Goal: Information Seeking & Learning: Learn about a topic

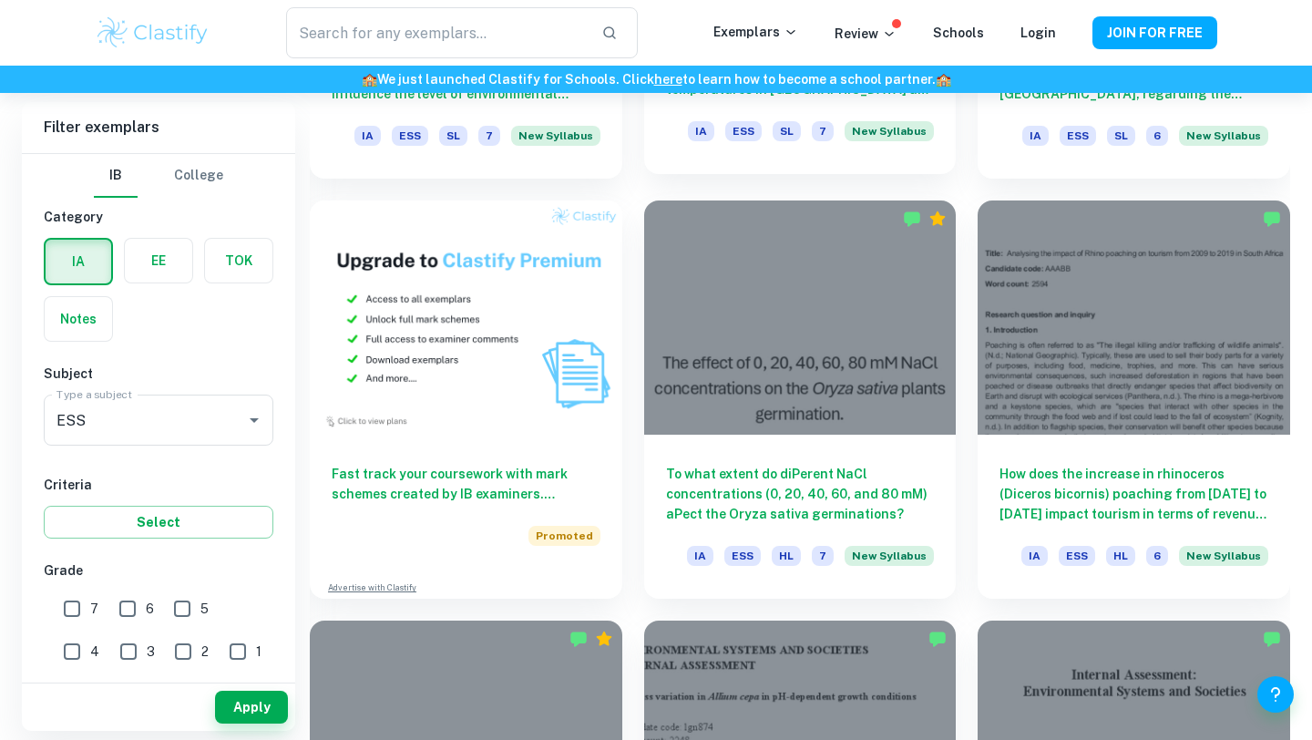
scroll to position [1367, 0]
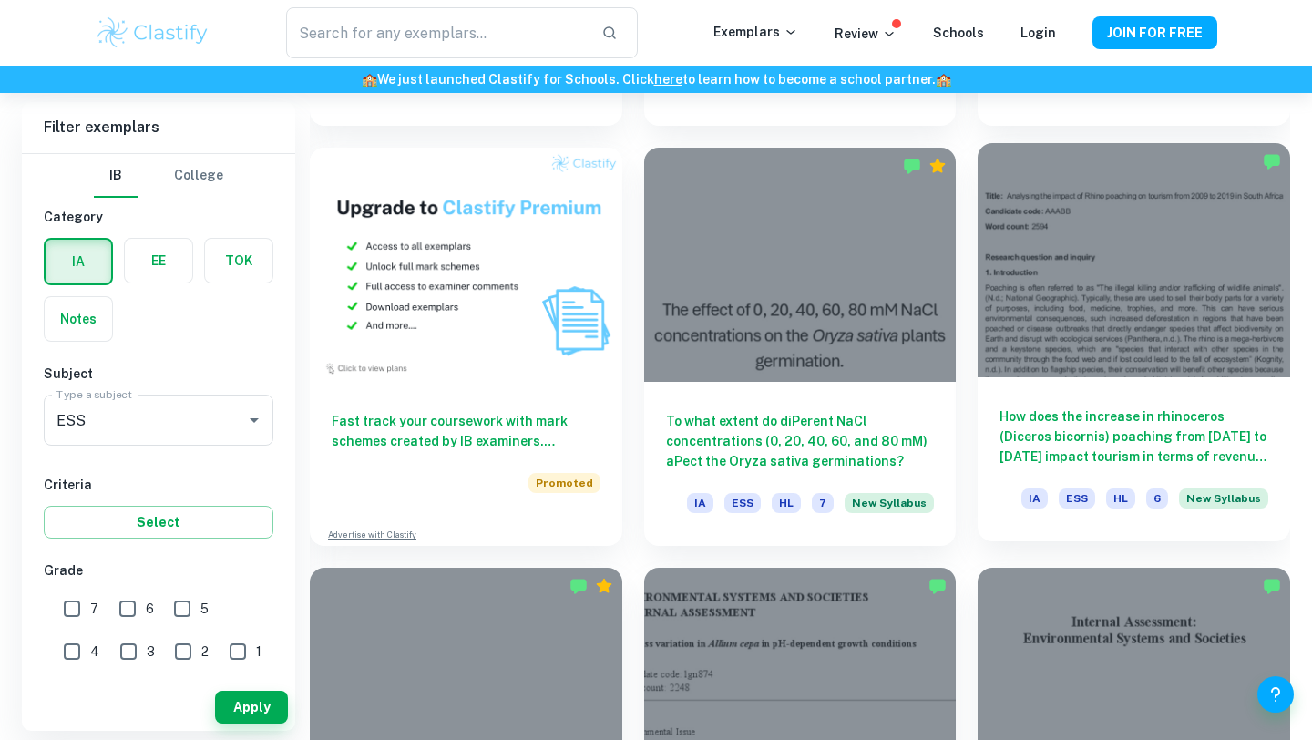
click at [1151, 291] on div at bounding box center [1134, 260] width 313 height 234
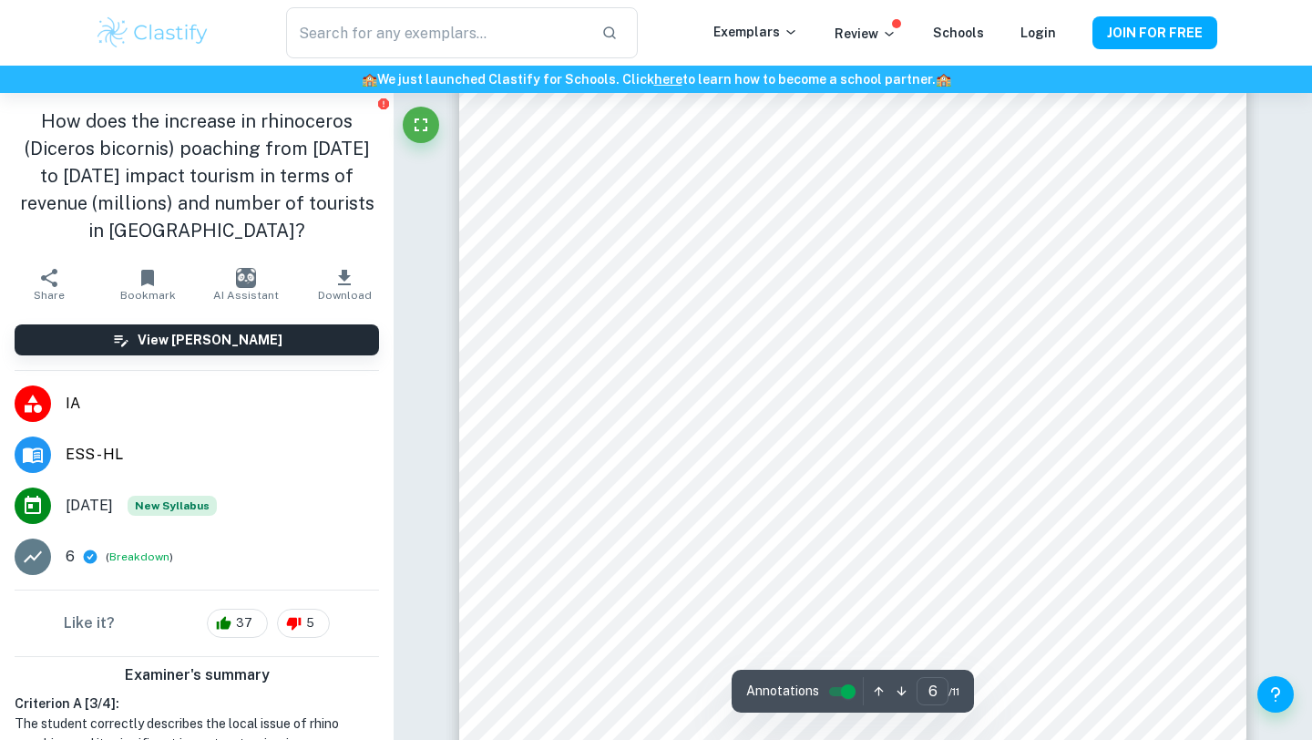
scroll to position [5775, 0]
type input "7"
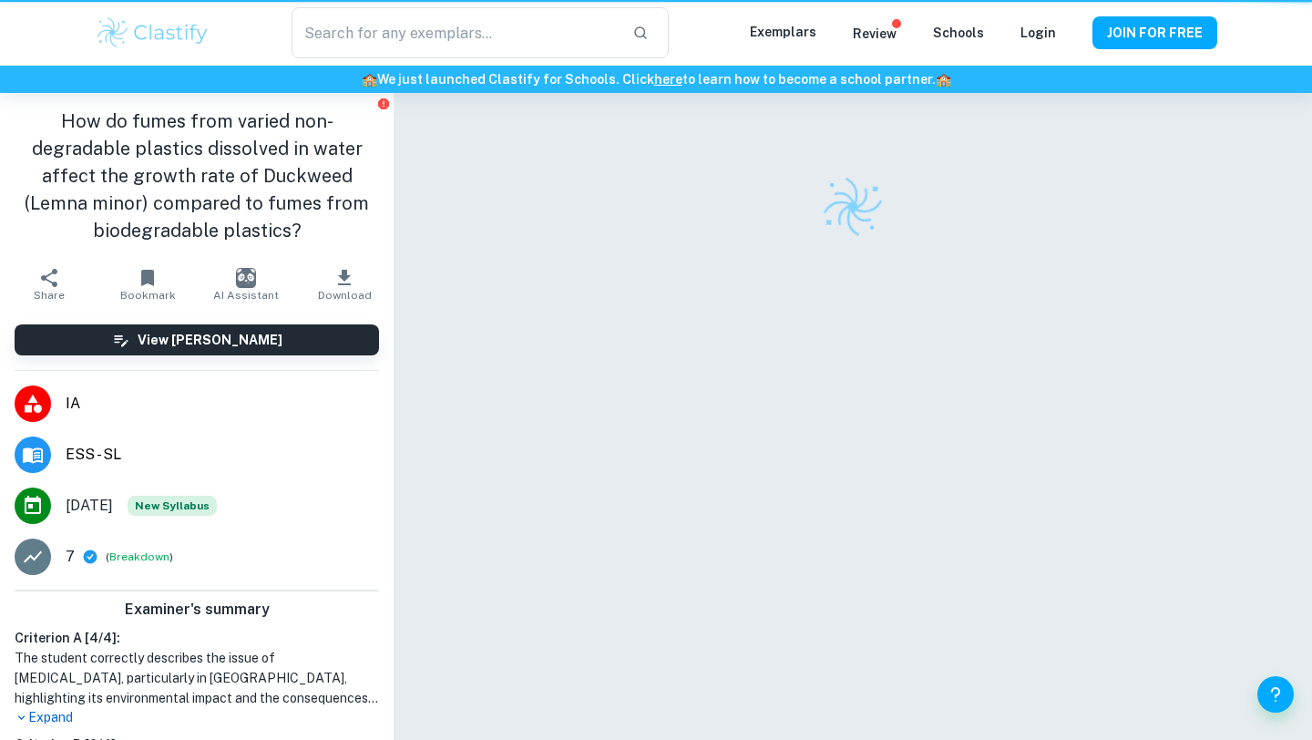
click at [841, 183] on img at bounding box center [852, 206] width 69 height 69
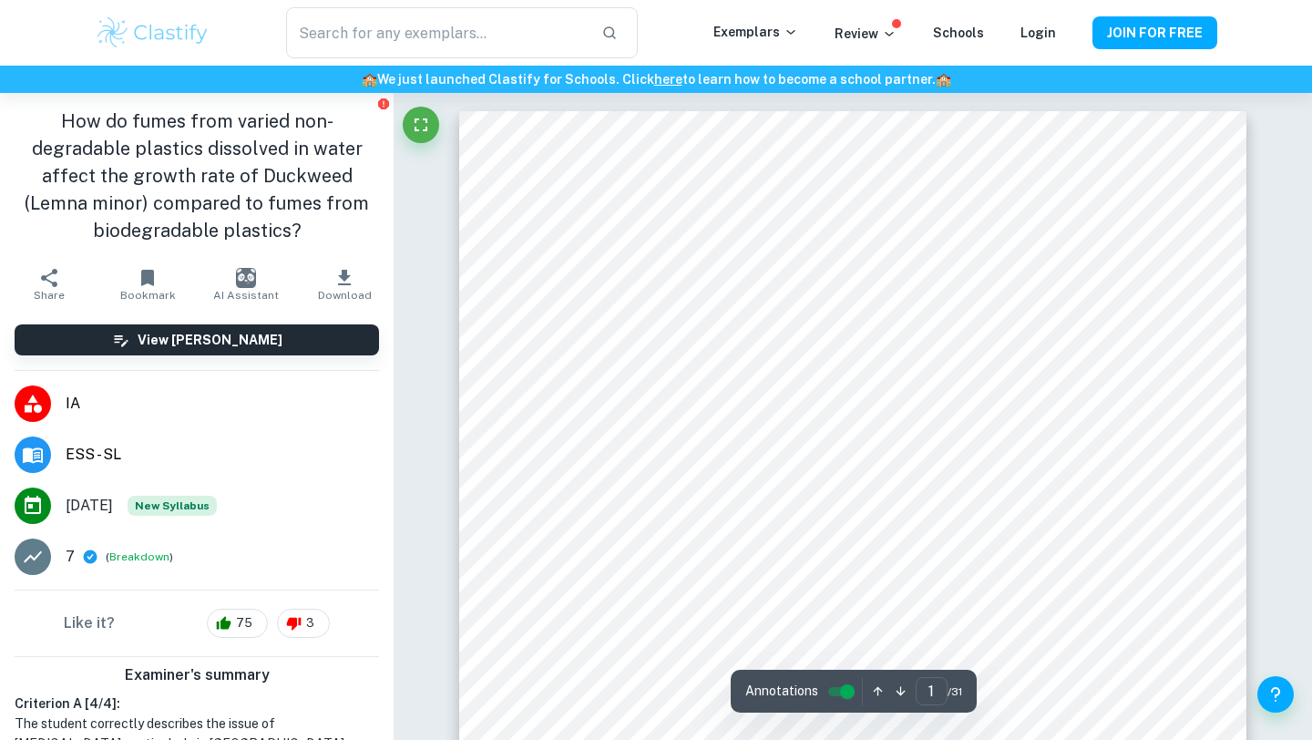
type input "4"
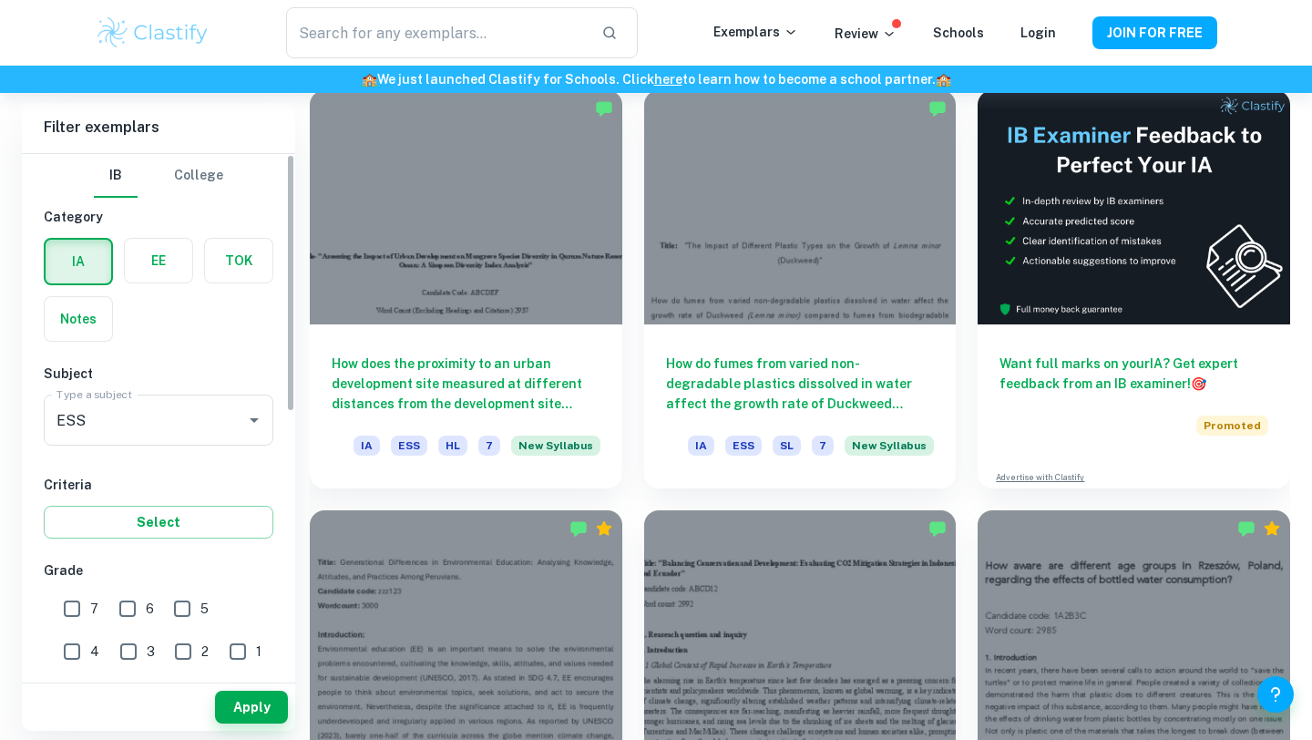
scroll to position [579, 0]
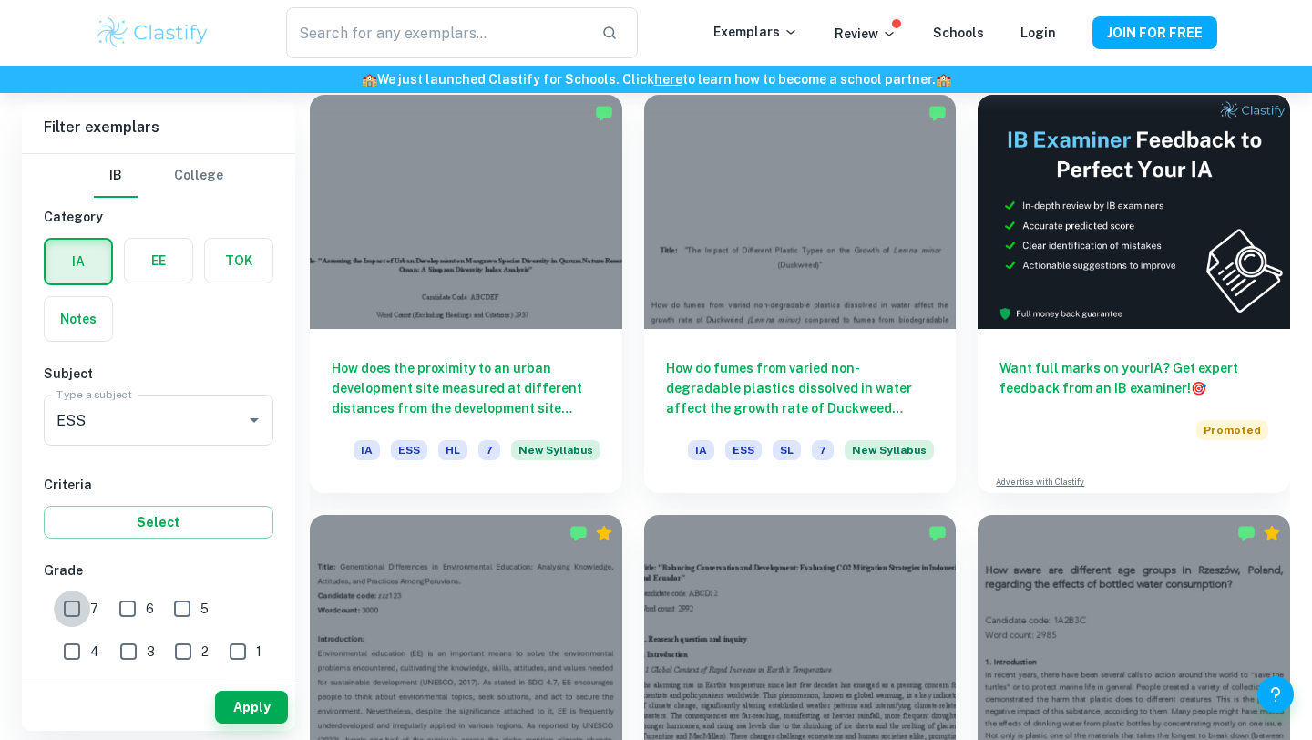
click at [77, 611] on input "7" at bounding box center [72, 608] width 36 height 36
checkbox input "true"
click at [130, 606] on input "6" at bounding box center [127, 608] width 36 height 36
checkbox input "true"
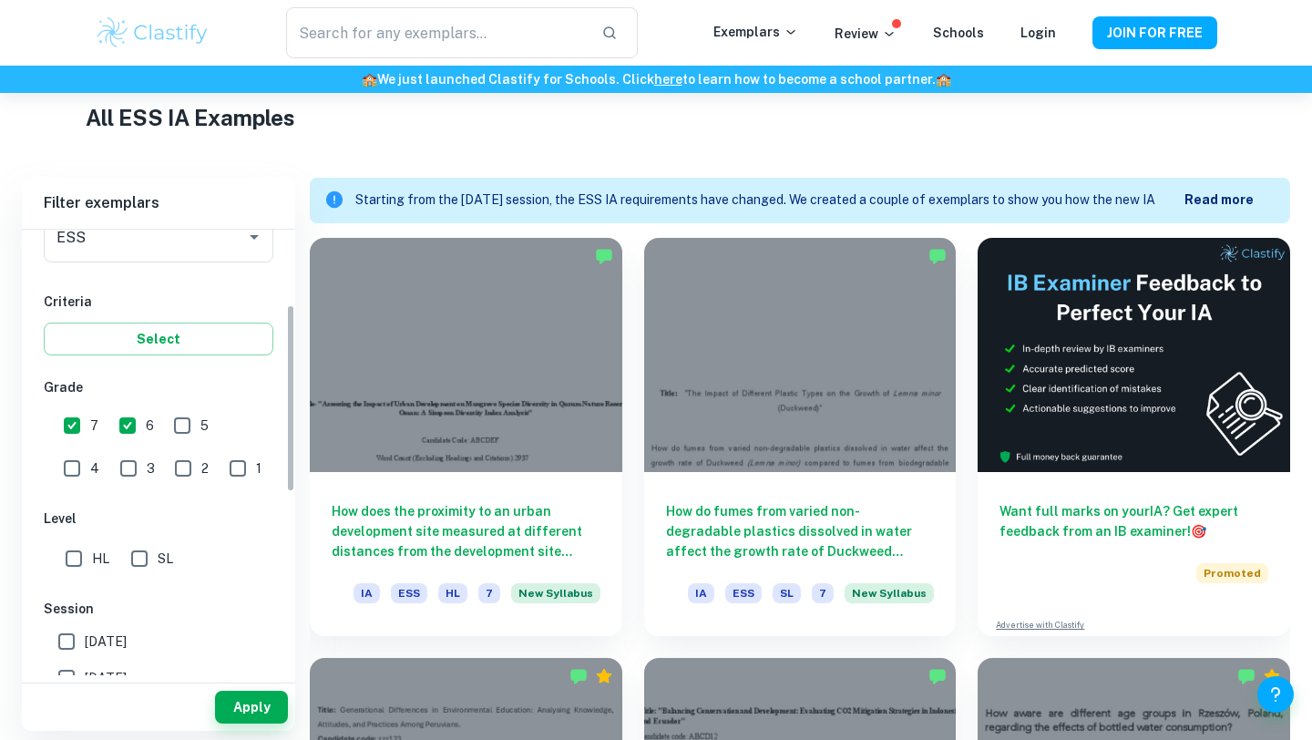
scroll to position [281, 0]
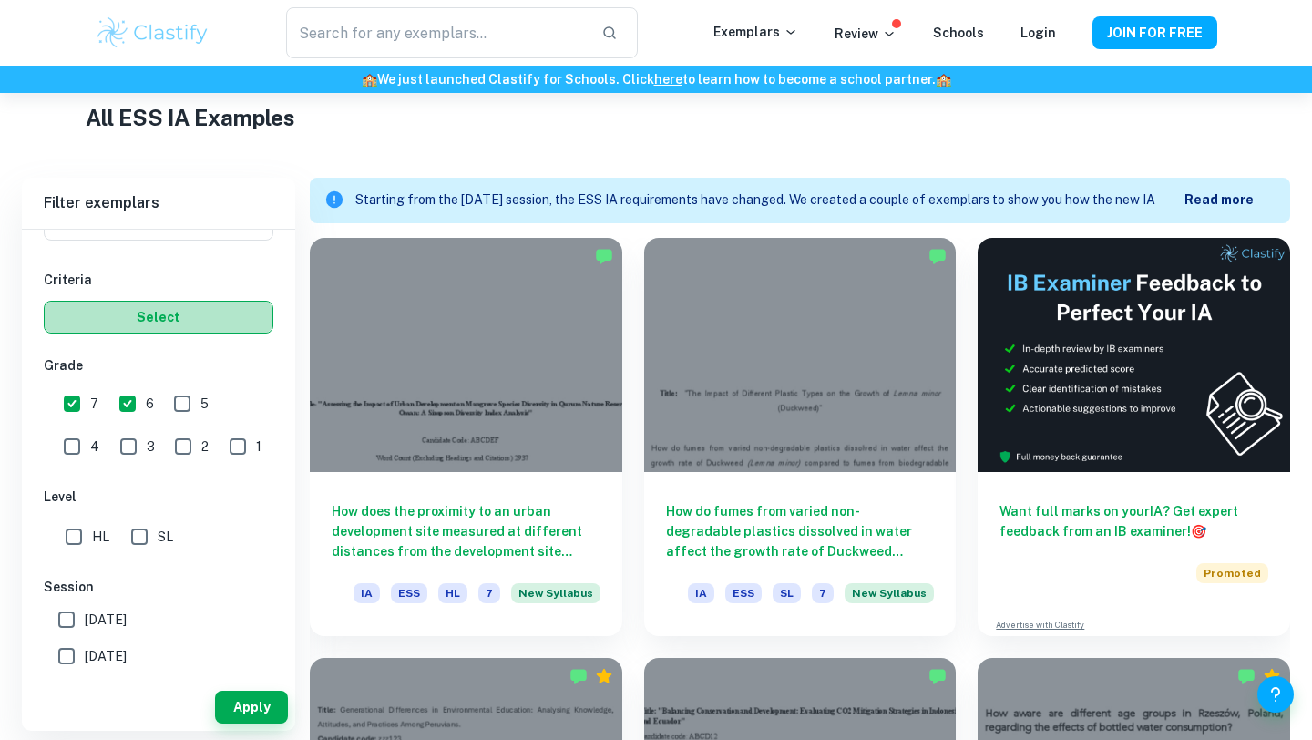
click at [190, 318] on button "Select" at bounding box center [159, 317] width 230 height 33
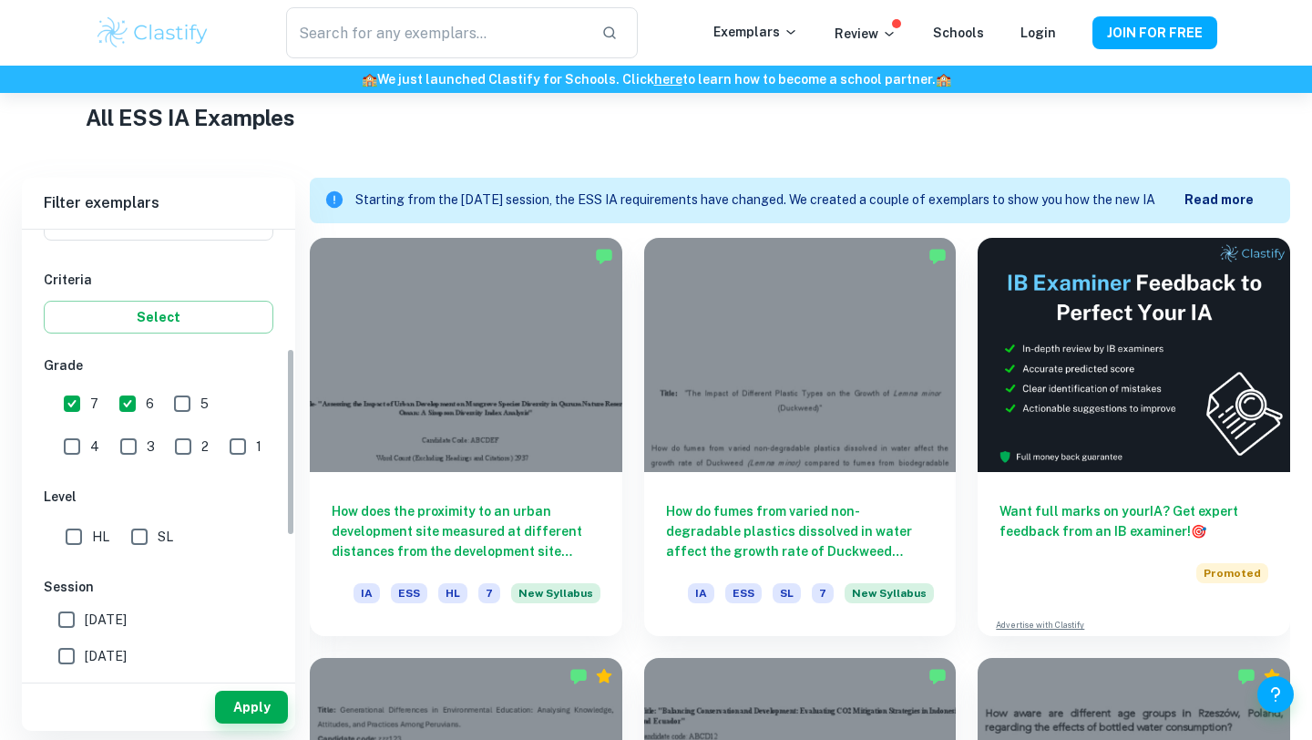
click at [75, 535] on input "HL" at bounding box center [74, 536] width 36 height 36
checkbox input "true"
click at [68, 615] on input "[DATE]" at bounding box center [66, 619] width 36 height 36
checkbox input "true"
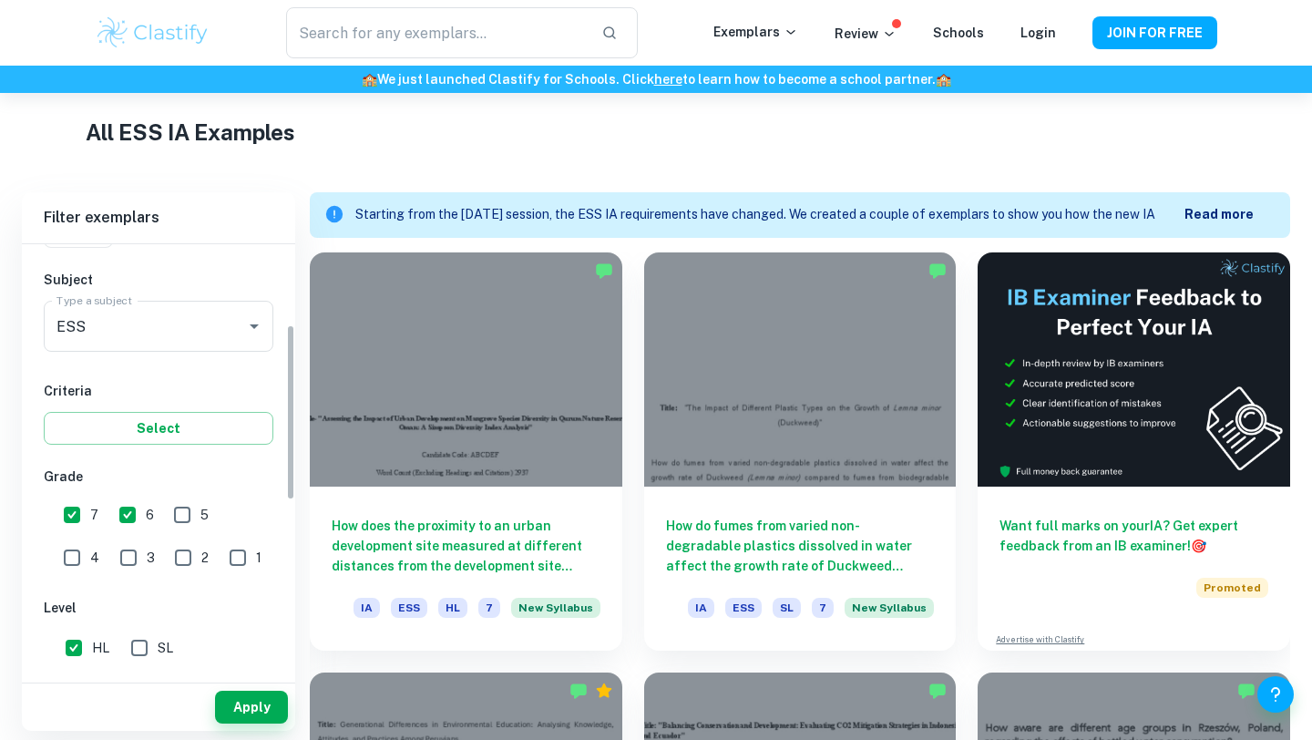
scroll to position [181, 0]
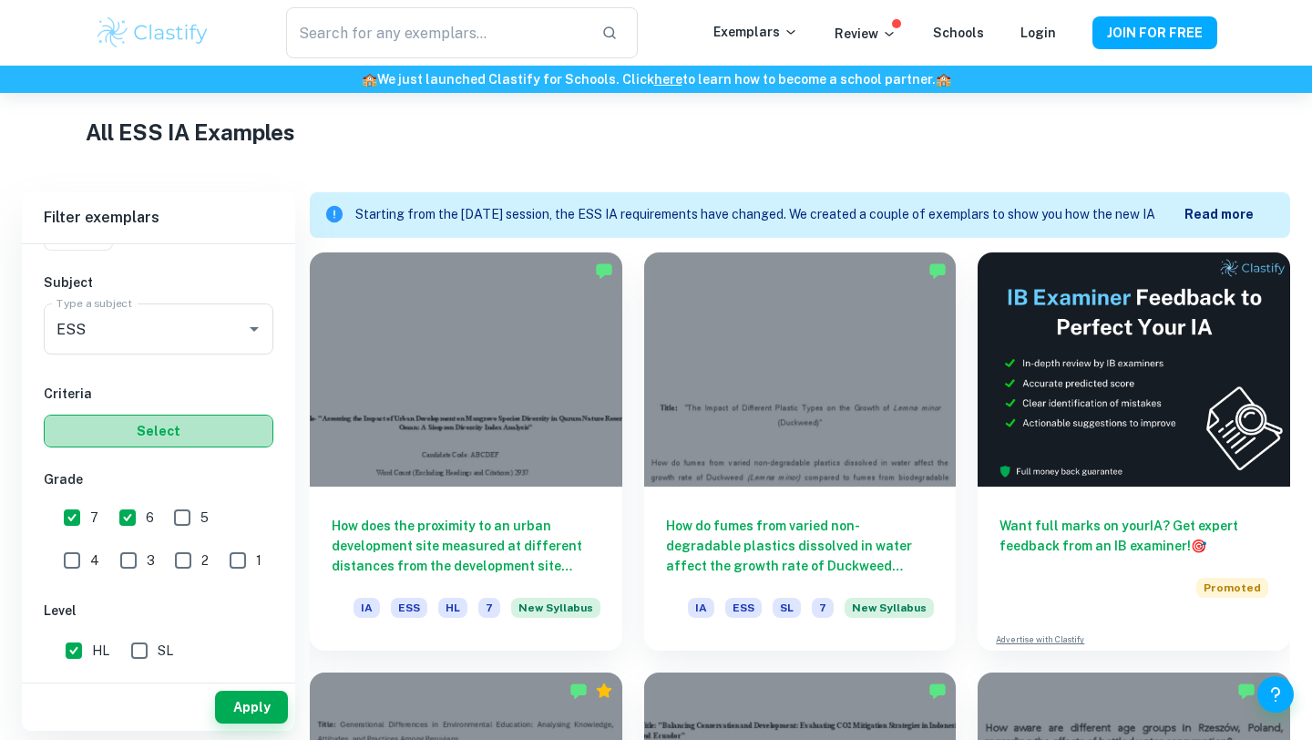
click at [200, 431] on button "Select" at bounding box center [159, 431] width 230 height 33
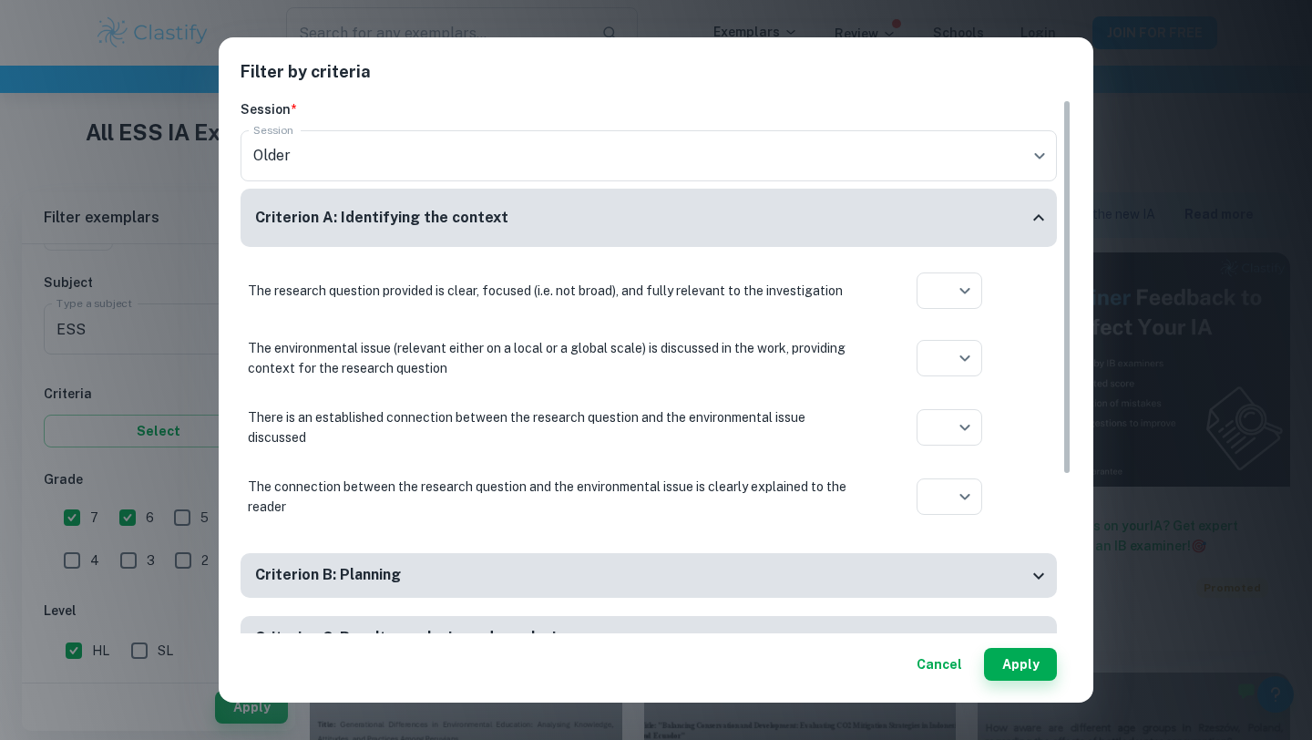
click at [212, 439] on div "Filter by criteria Session * Session Older current Session Criterion A: Identif…" at bounding box center [656, 370] width 1312 height 740
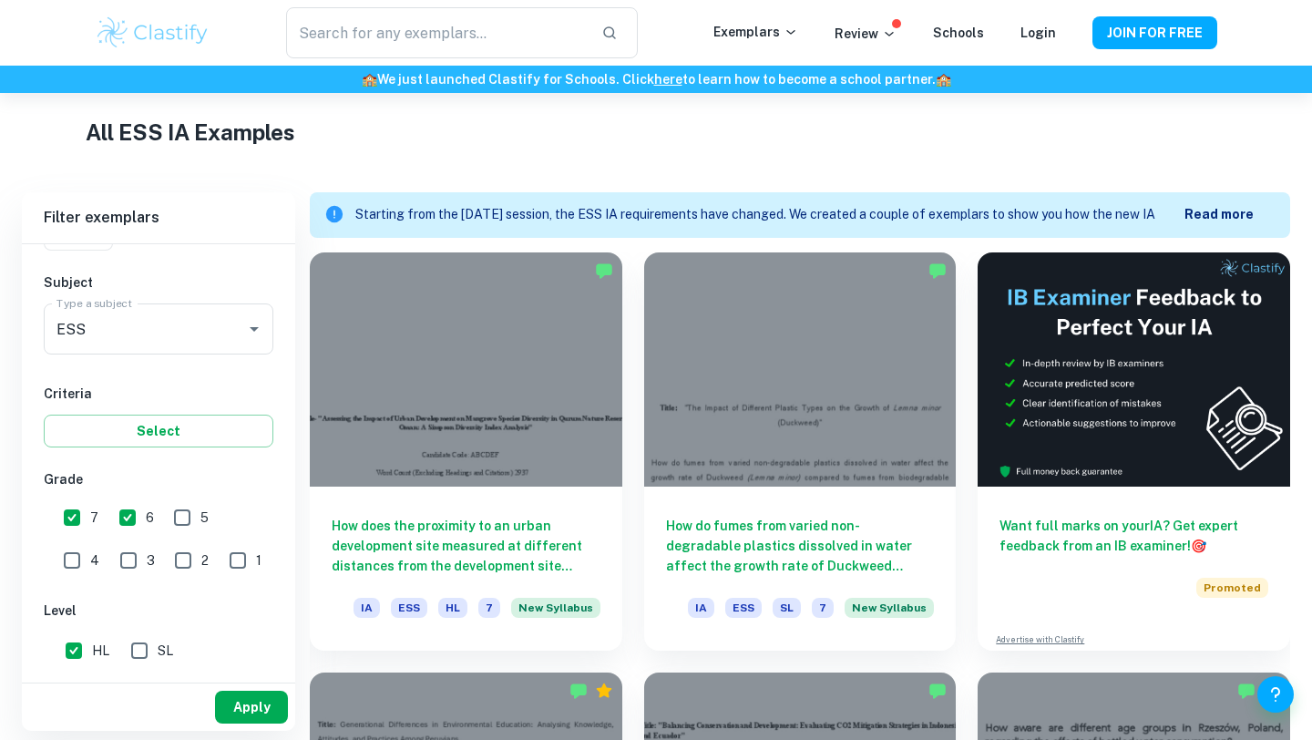
click at [251, 712] on button "Apply" at bounding box center [251, 707] width 73 height 33
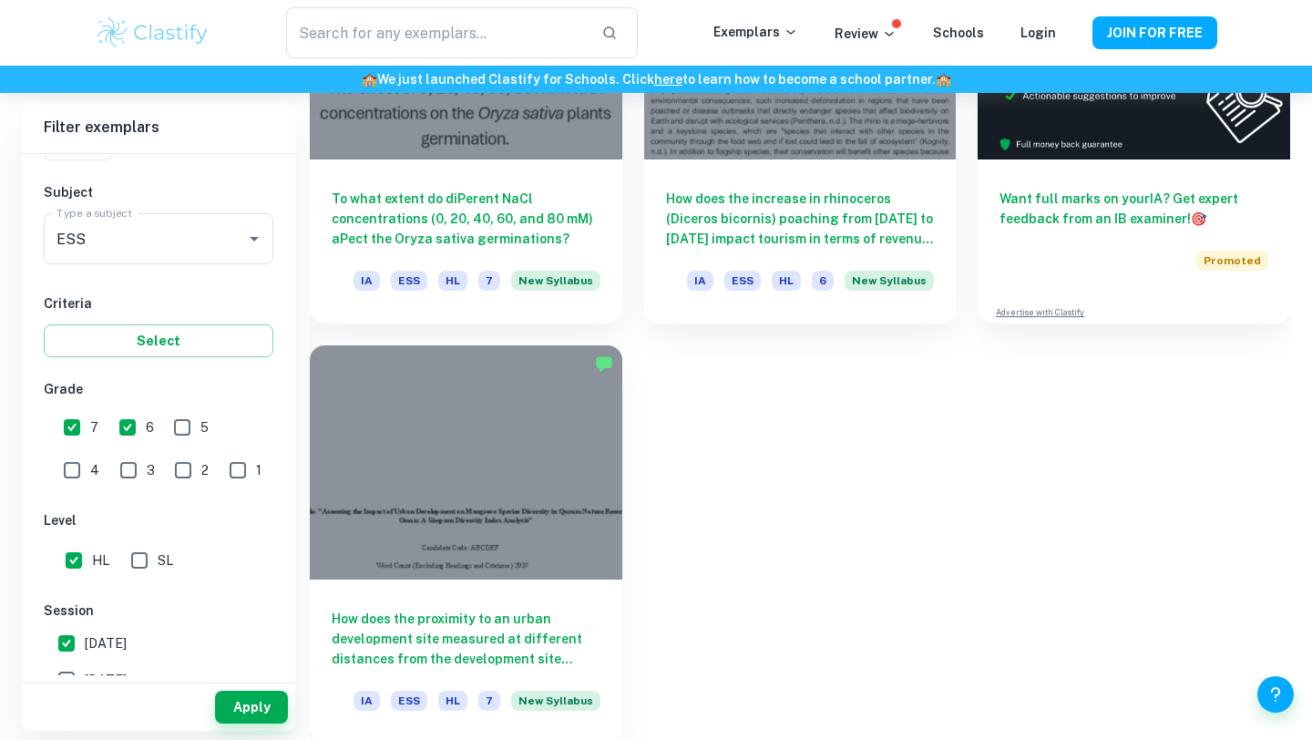
scroll to position [753, 0]
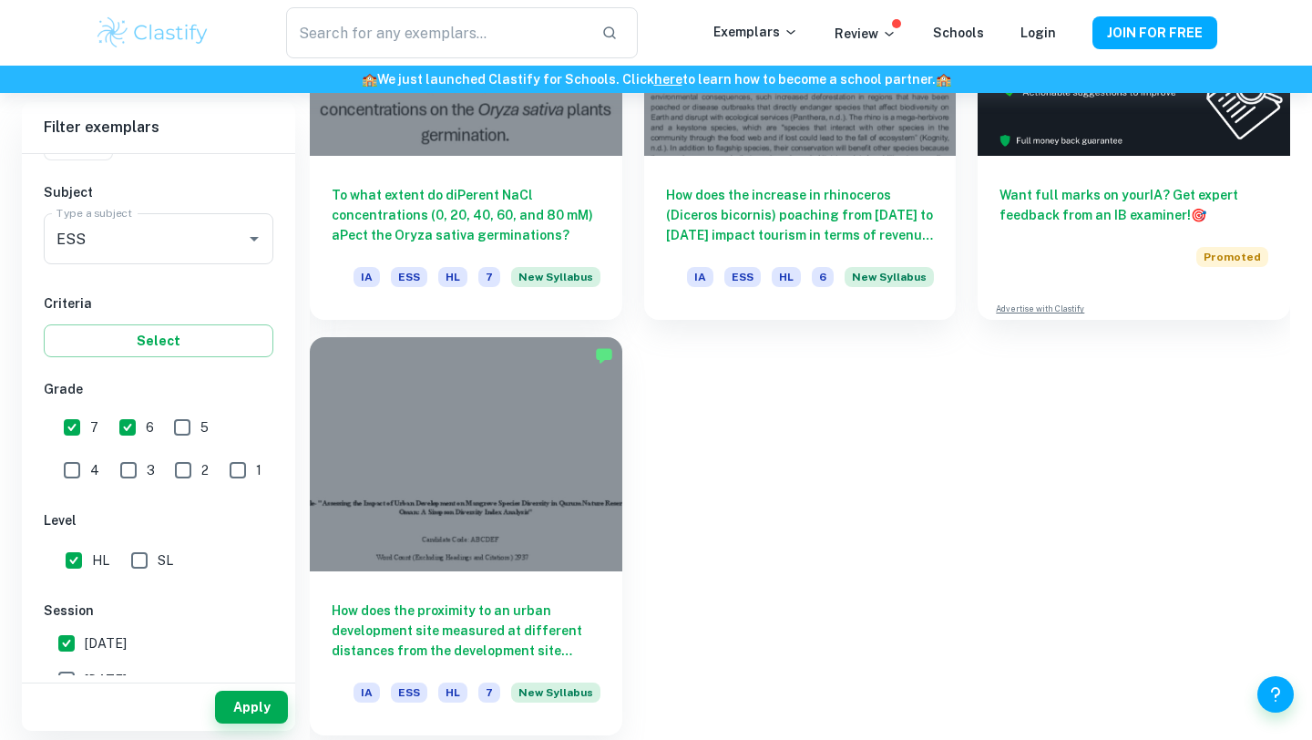
click at [499, 445] on div at bounding box center [466, 454] width 313 height 234
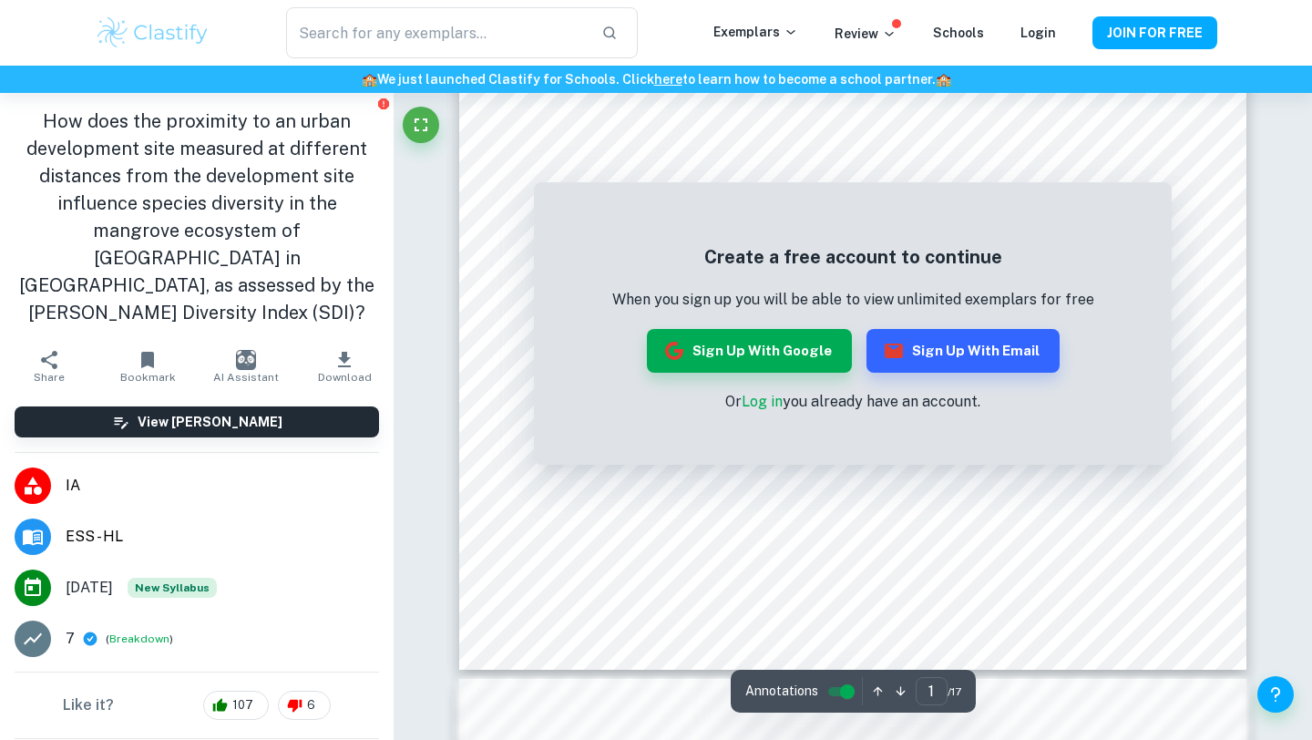
scroll to position [1225, 0]
